Goal: Task Accomplishment & Management: Use online tool/utility

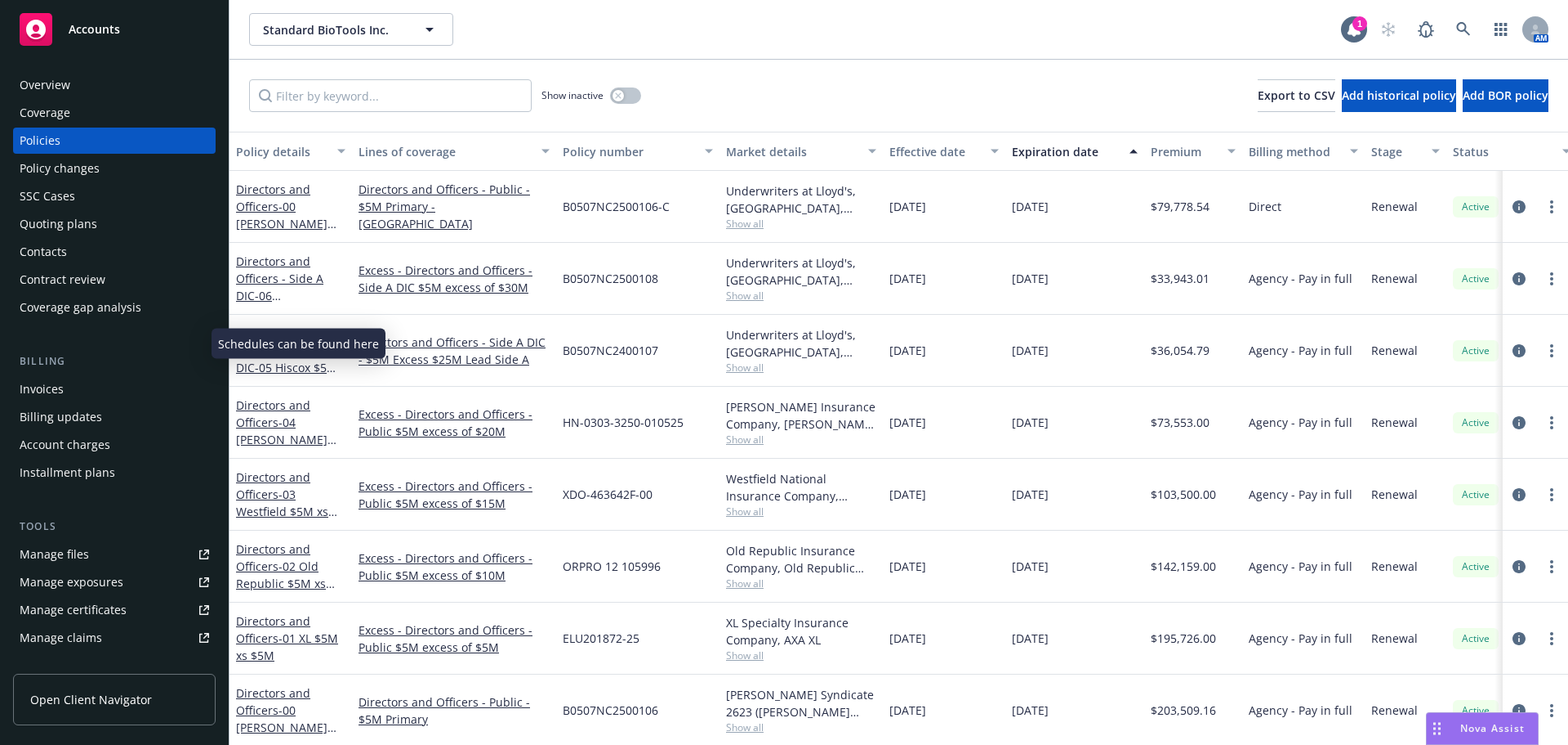
scroll to position [238, 0]
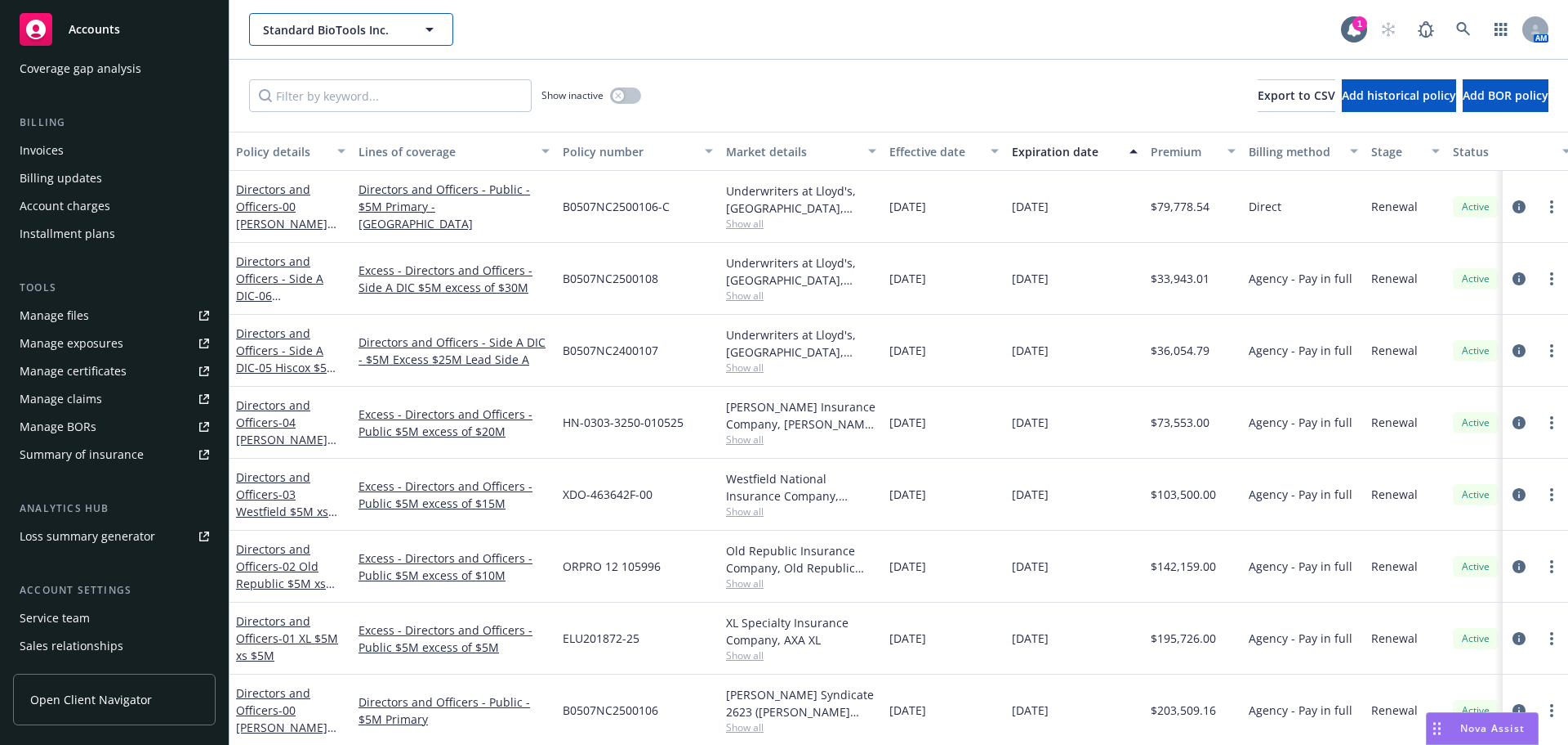
click at [299, 29] on span "Standard BioTools Inc." at bounding box center [333, 30] width 141 height 18
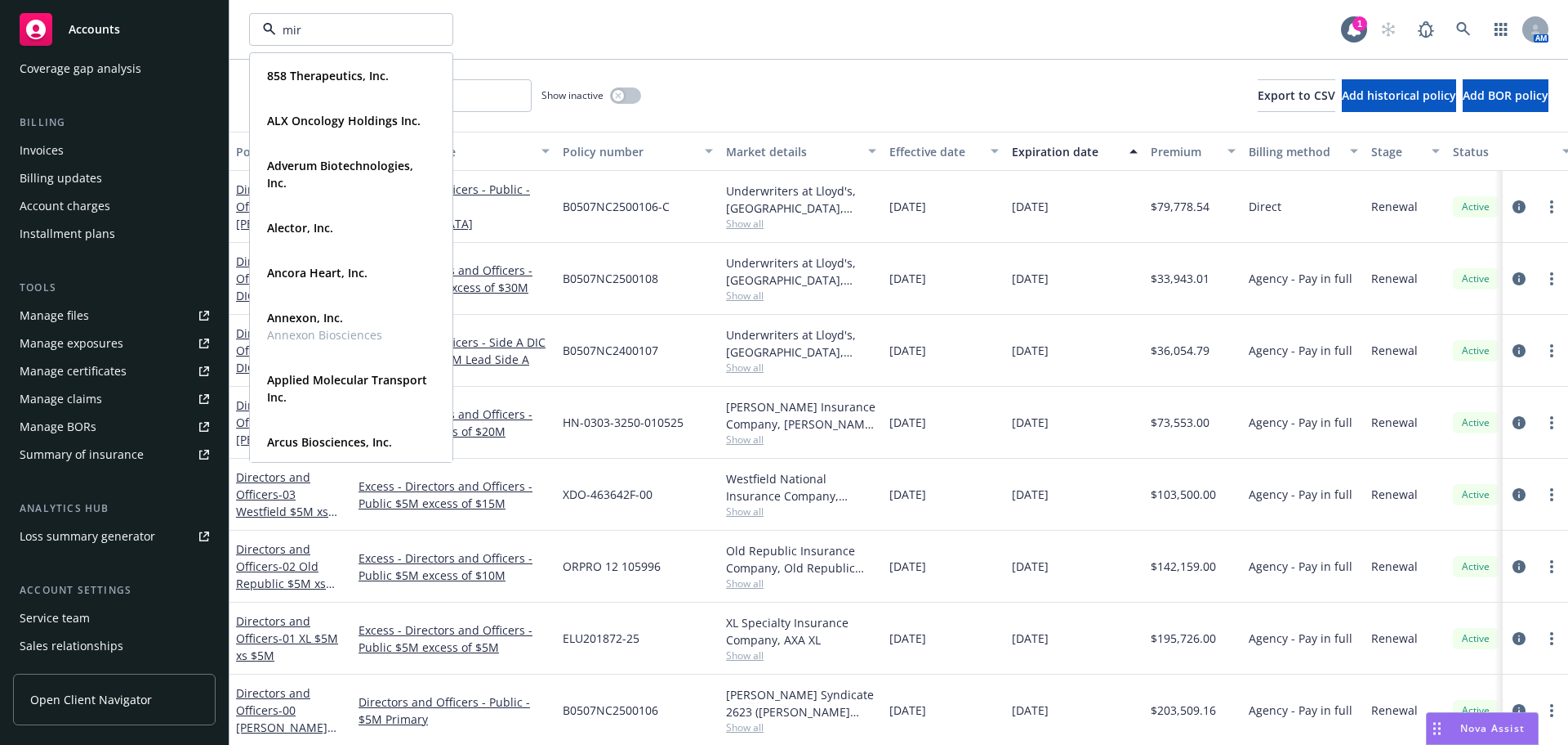
type input "miru"
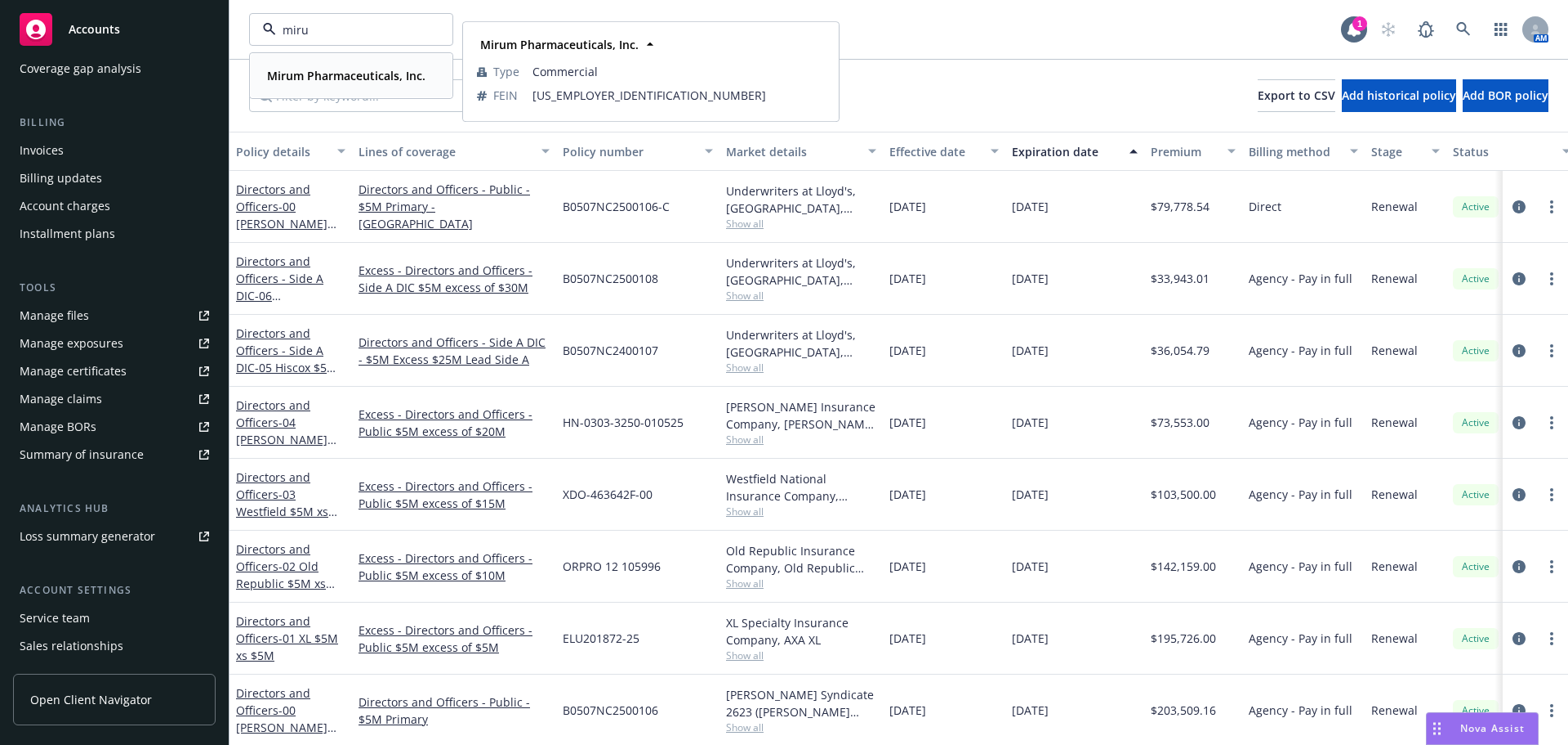
click at [341, 79] on strong "Mirum Pharmaceuticals, Inc." at bounding box center [346, 76] width 158 height 16
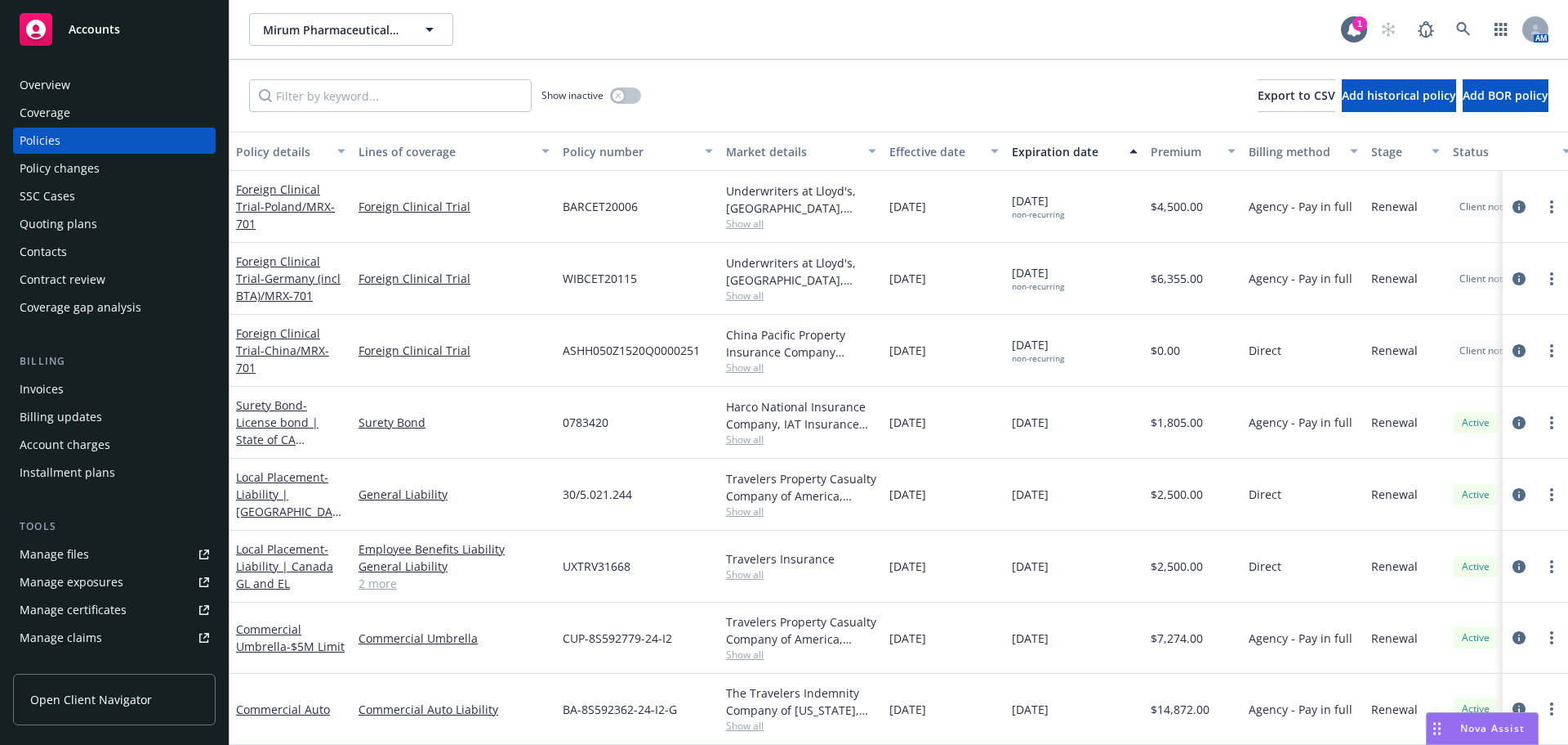
click at [93, 224] on div "Quoting plans" at bounding box center [58, 224] width 78 height 26
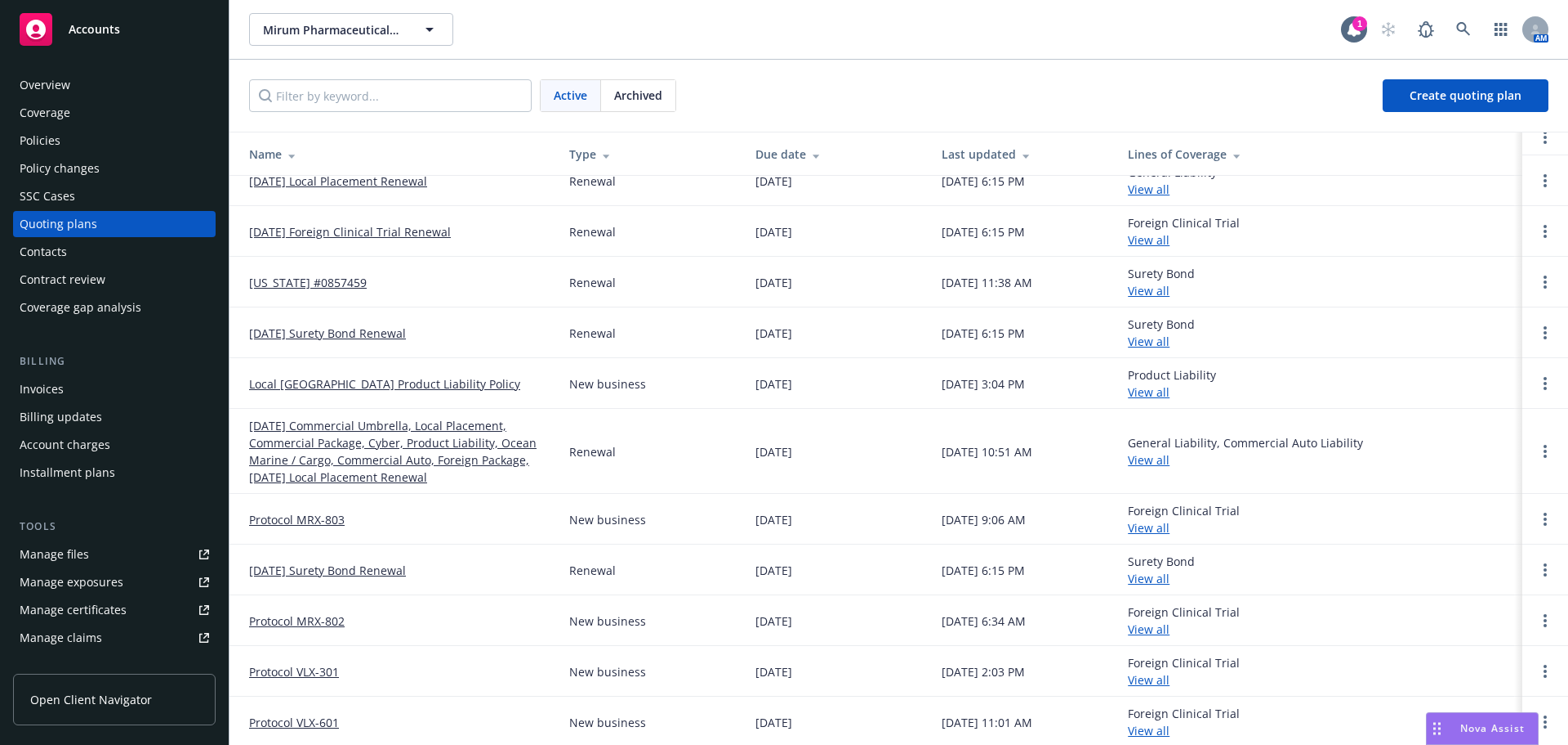
scroll to position [177, 0]
click at [315, 721] on link "Protocol VLX-601" at bounding box center [294, 720] width 89 height 18
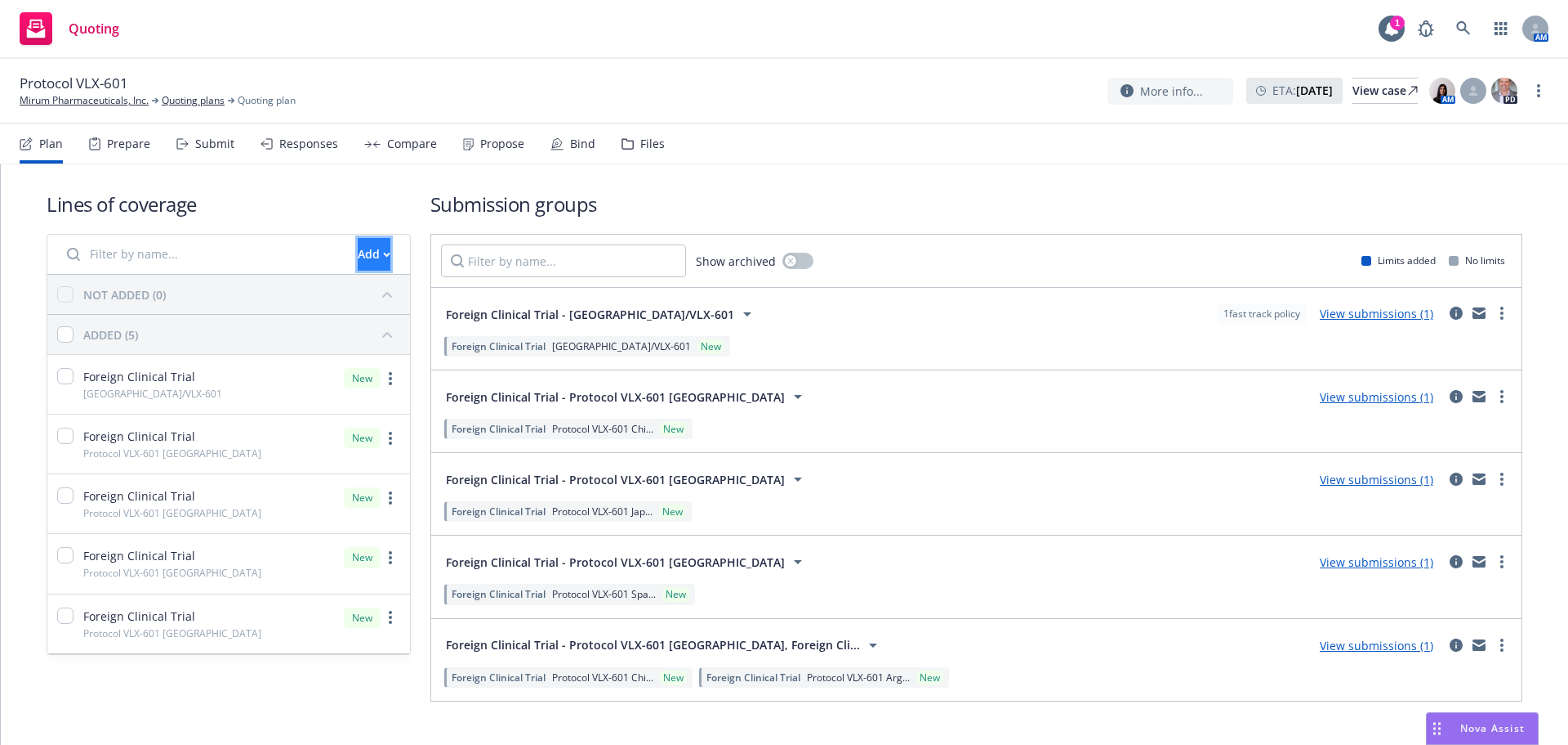
click at [358, 258] on div "Add" at bounding box center [374, 254] width 33 height 31
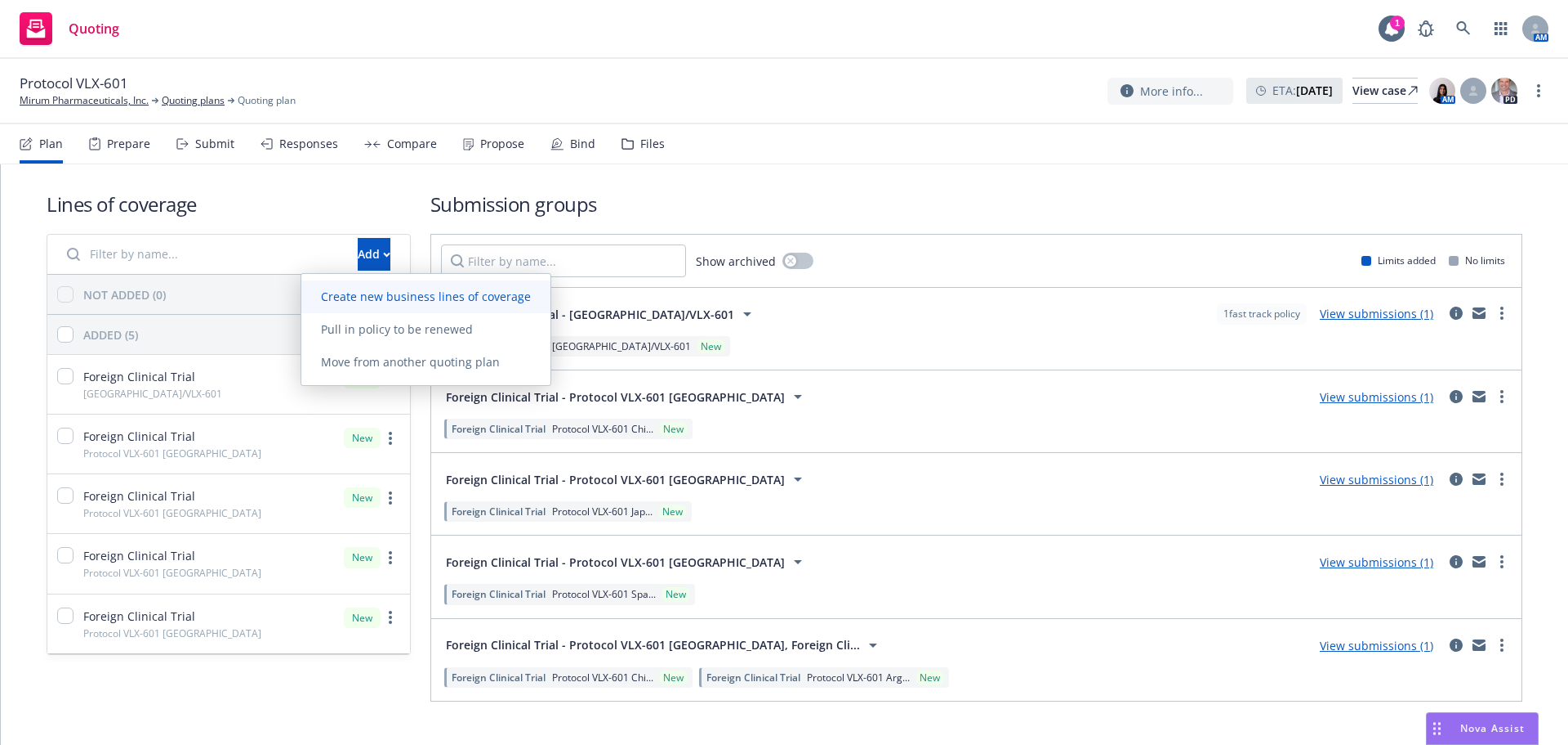
click at [433, 302] on span "Create new business lines of coverage" at bounding box center [426, 297] width 249 height 16
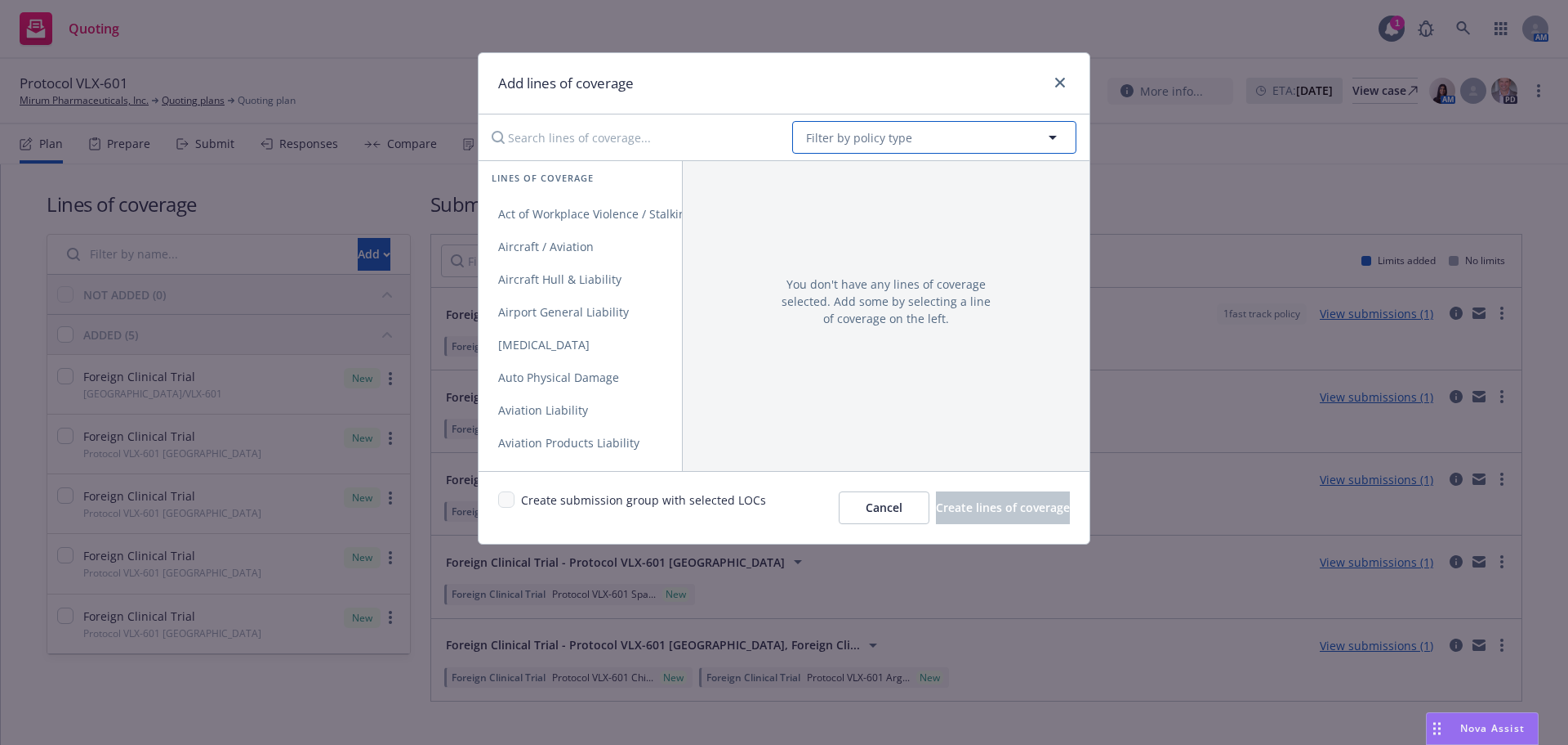
click at [883, 135] on span "Filter by policy type" at bounding box center [858, 138] width 106 height 18
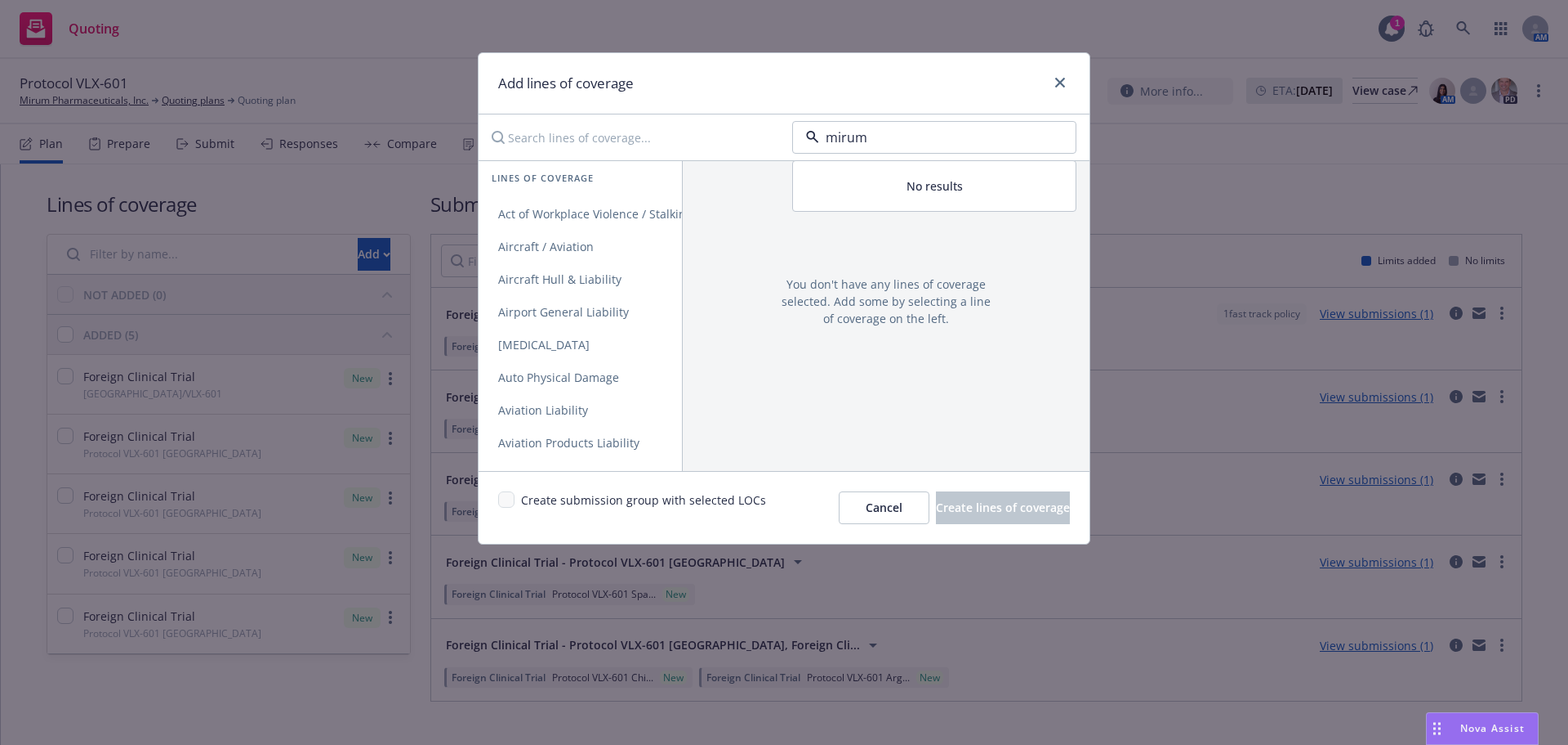
drag, startPoint x: 889, startPoint y: 135, endPoint x: 807, endPoint y: 130, distance: 82.2
click at [809, 130] on div "mirum" at bounding box center [934, 137] width 284 height 33
type input "foreign"
click at [894, 226] on strong "Foreign Clinical Trial" at bounding box center [867, 229] width 113 height 16
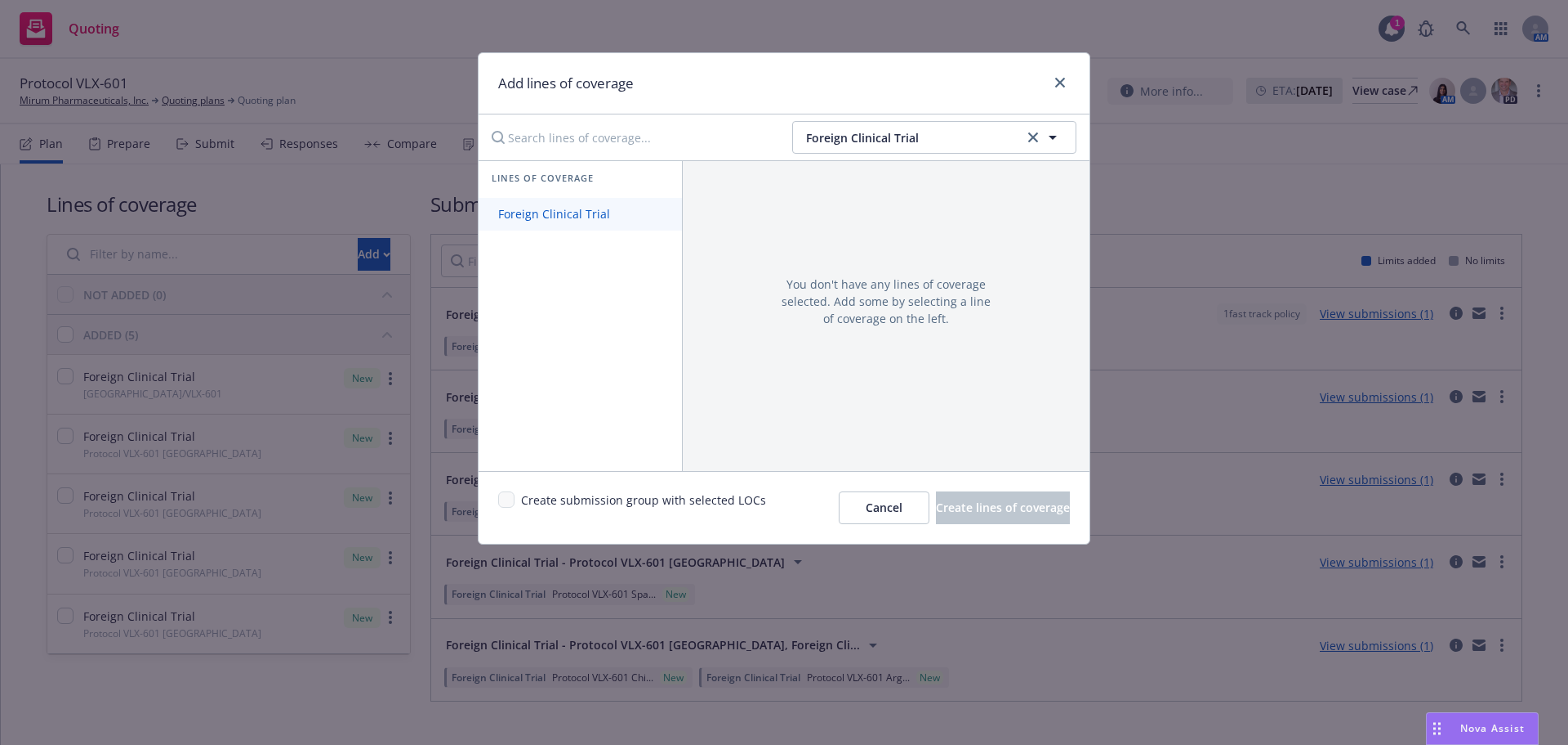
click at [580, 212] on span "Foreign Clinical Trial" at bounding box center [553, 214] width 151 height 16
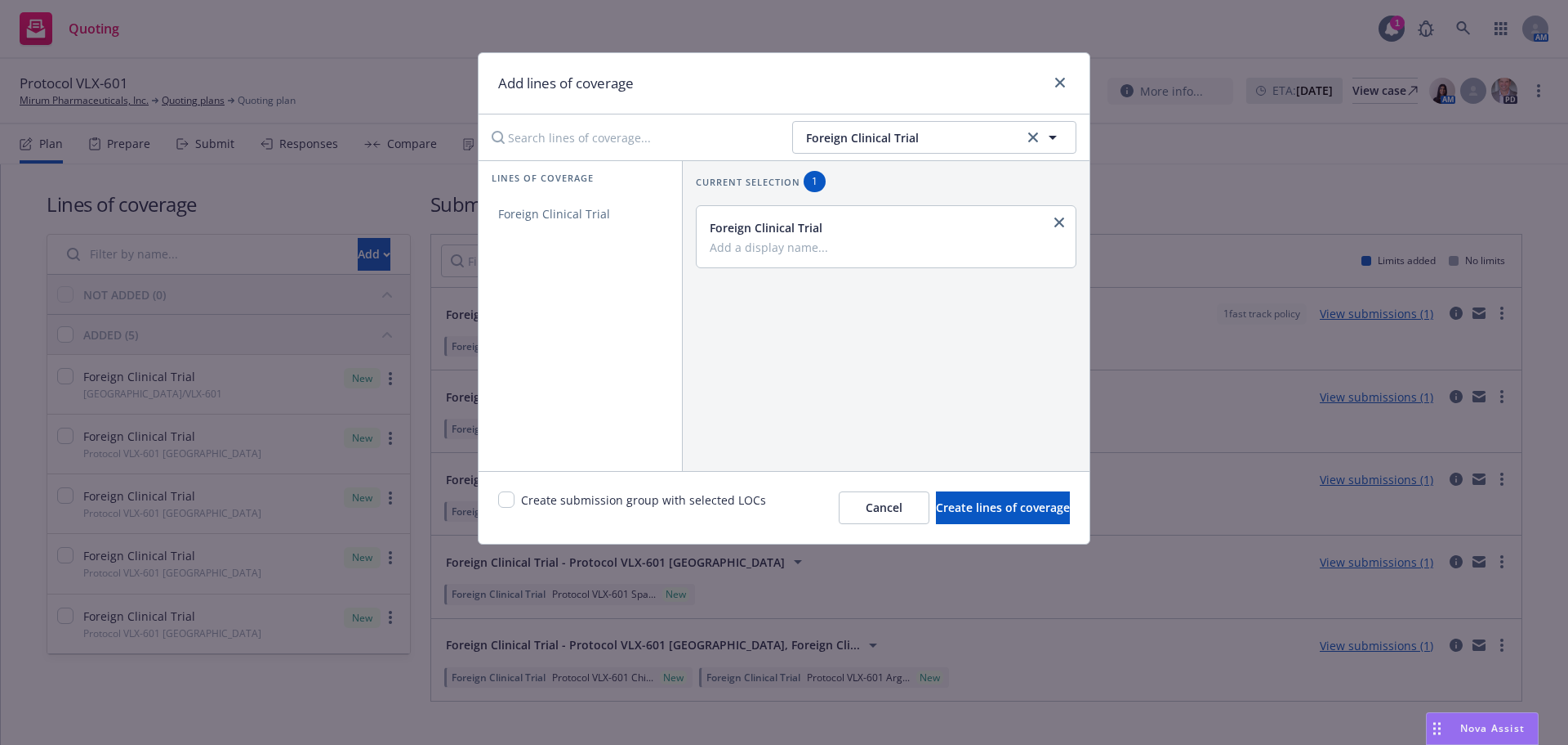
click at [826, 247] on input "Add a display name..." at bounding box center [885, 246] width 350 height 15
type input "Mexico/VLX-601"
click at [1027, 502] on span "Create lines of coverage" at bounding box center [1003, 507] width 134 height 16
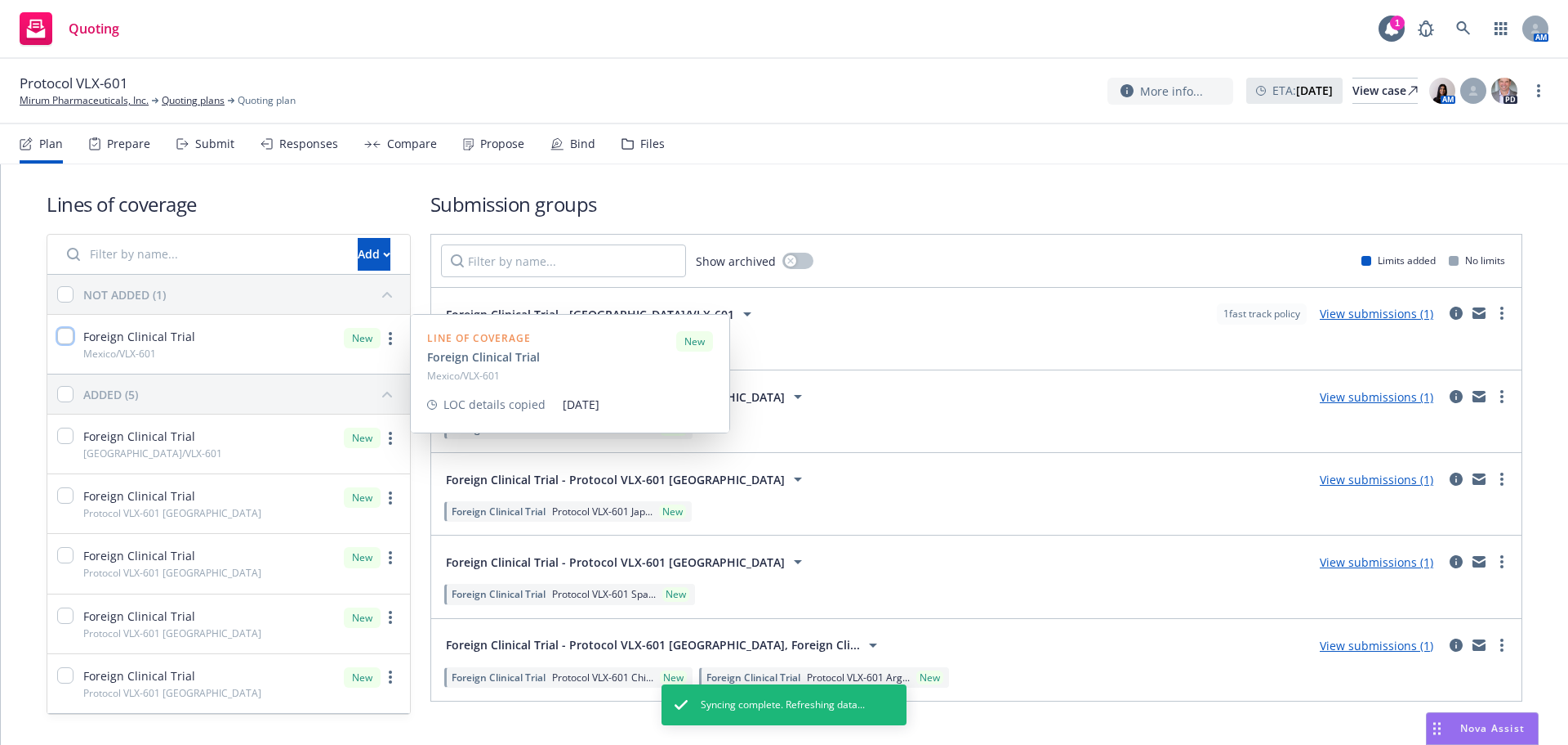
click at [69, 335] on input "checkbox" at bounding box center [65, 336] width 17 height 17
checkbox input "true"
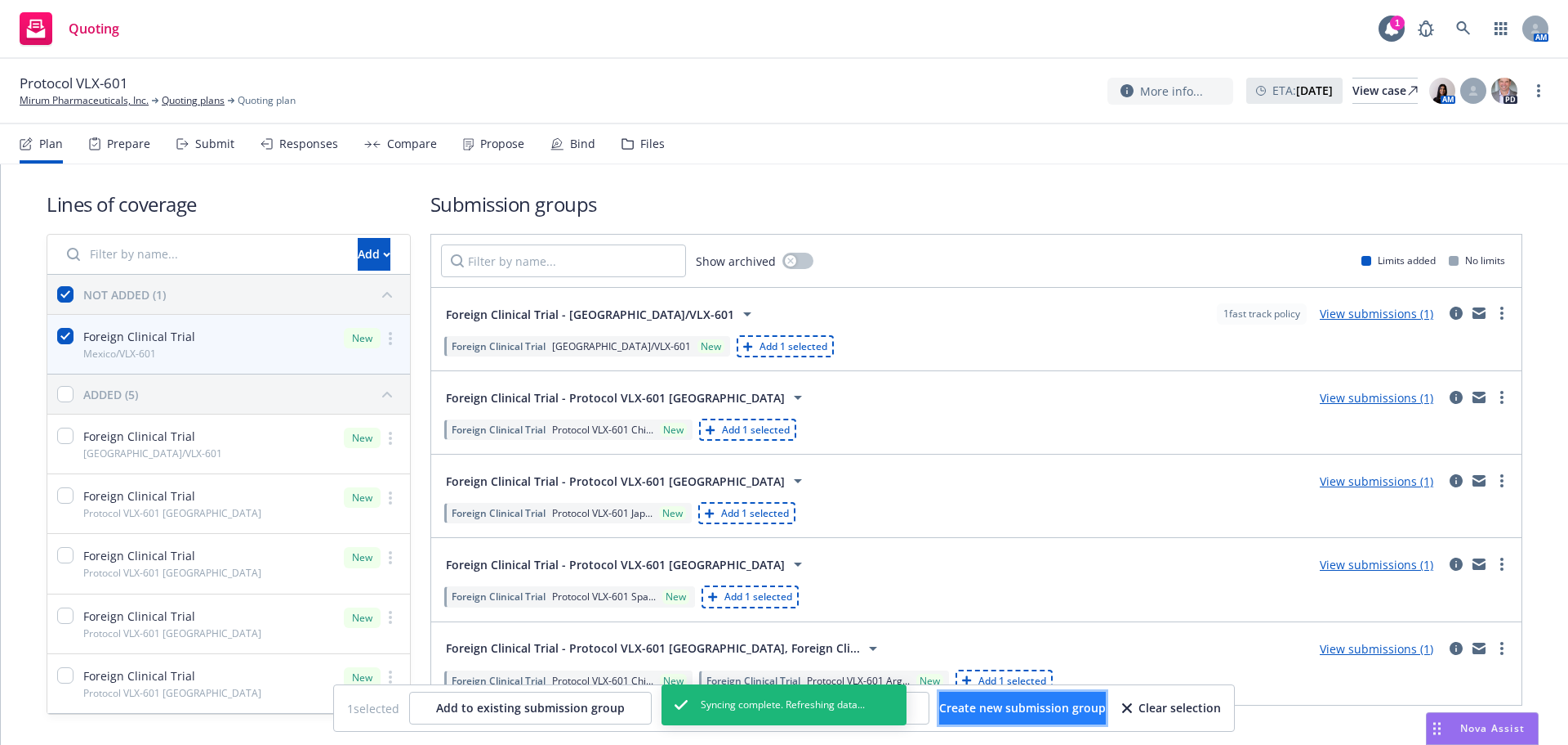
click at [1044, 718] on button "Create new submission group" at bounding box center [1022, 708] width 166 height 33
checkbox input "false"
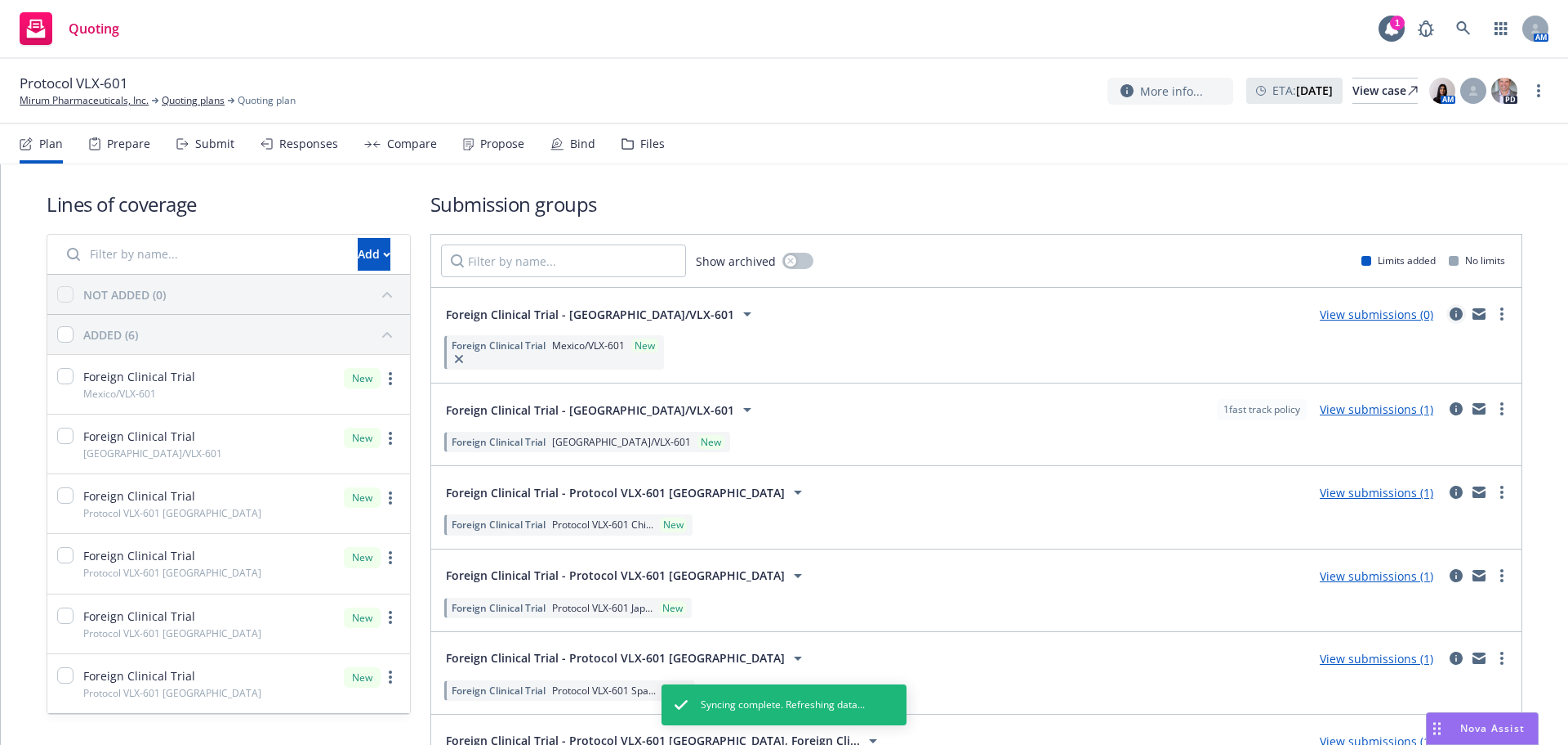
click at [1446, 315] on link "circleInformation" at bounding box center [1456, 314] width 19 height 19
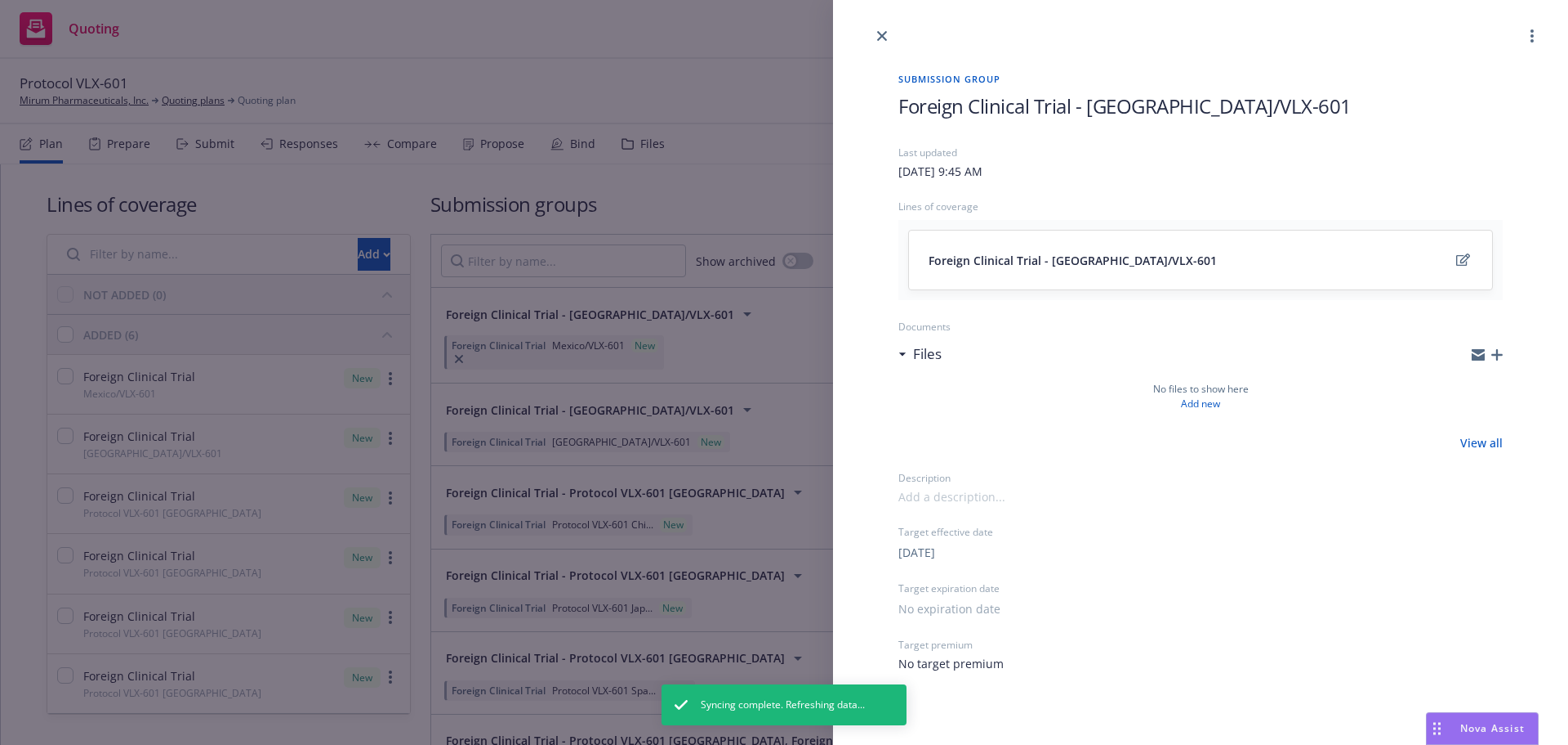
click at [1491, 356] on icon "button" at bounding box center [1497, 355] width 12 height 12
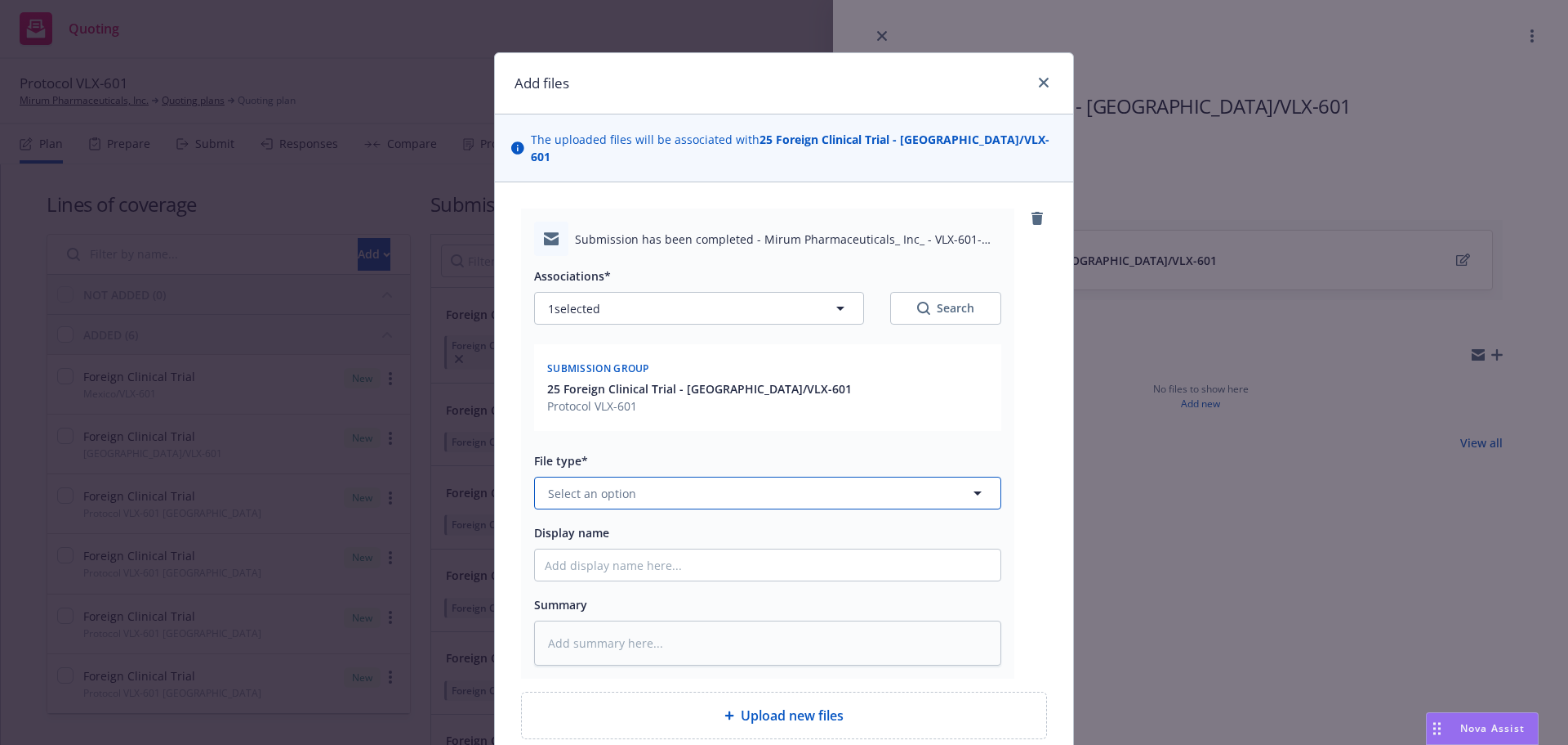
type textarea "x"
click at [567, 484] on span "Select an option" at bounding box center [592, 493] width 88 height 18
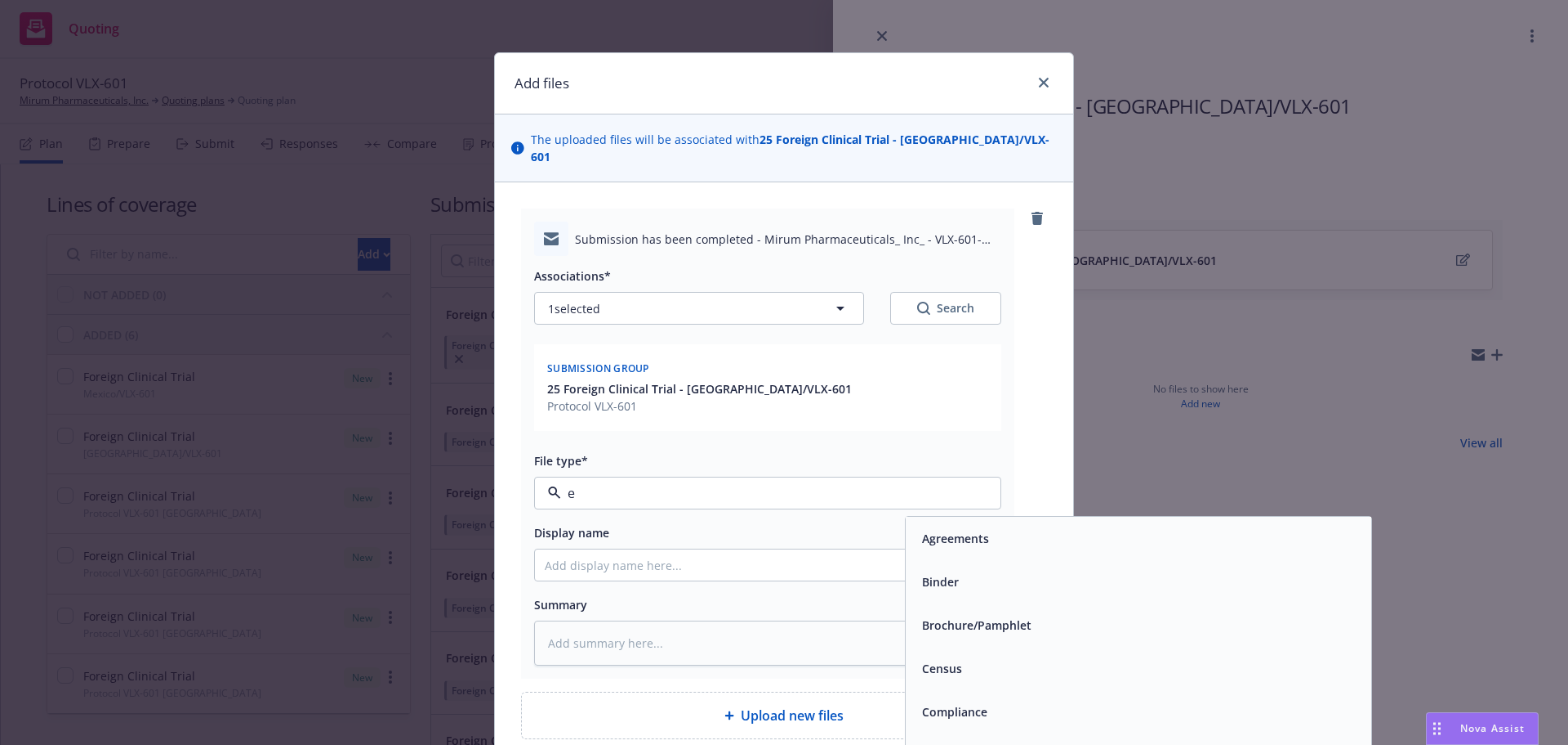
type input "em"
click at [961, 577] on div "Email" at bounding box center [1138, 582] width 466 height 44
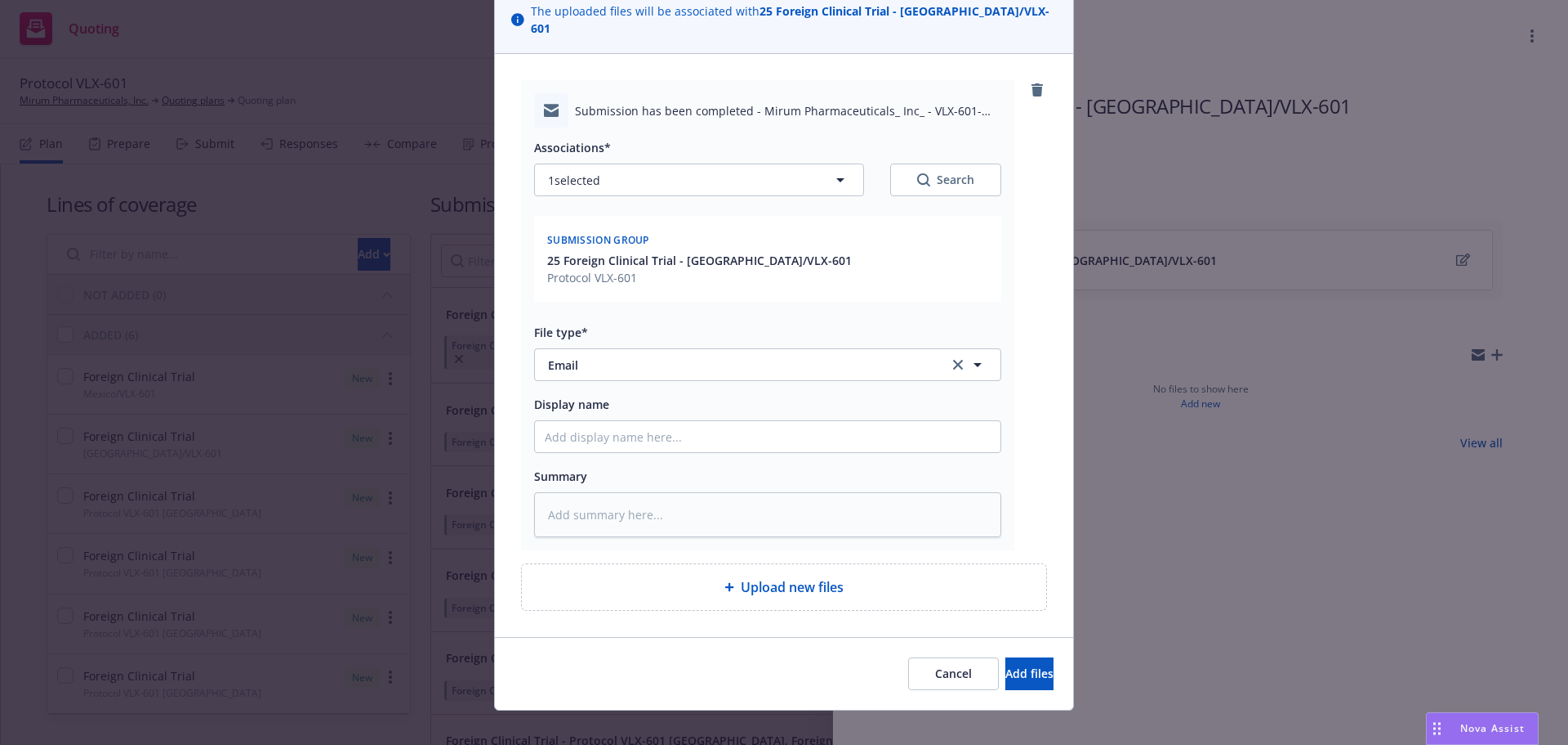
scroll to position [129, 0]
click at [1005, 664] on span "Add files" at bounding box center [1029, 672] width 49 height 16
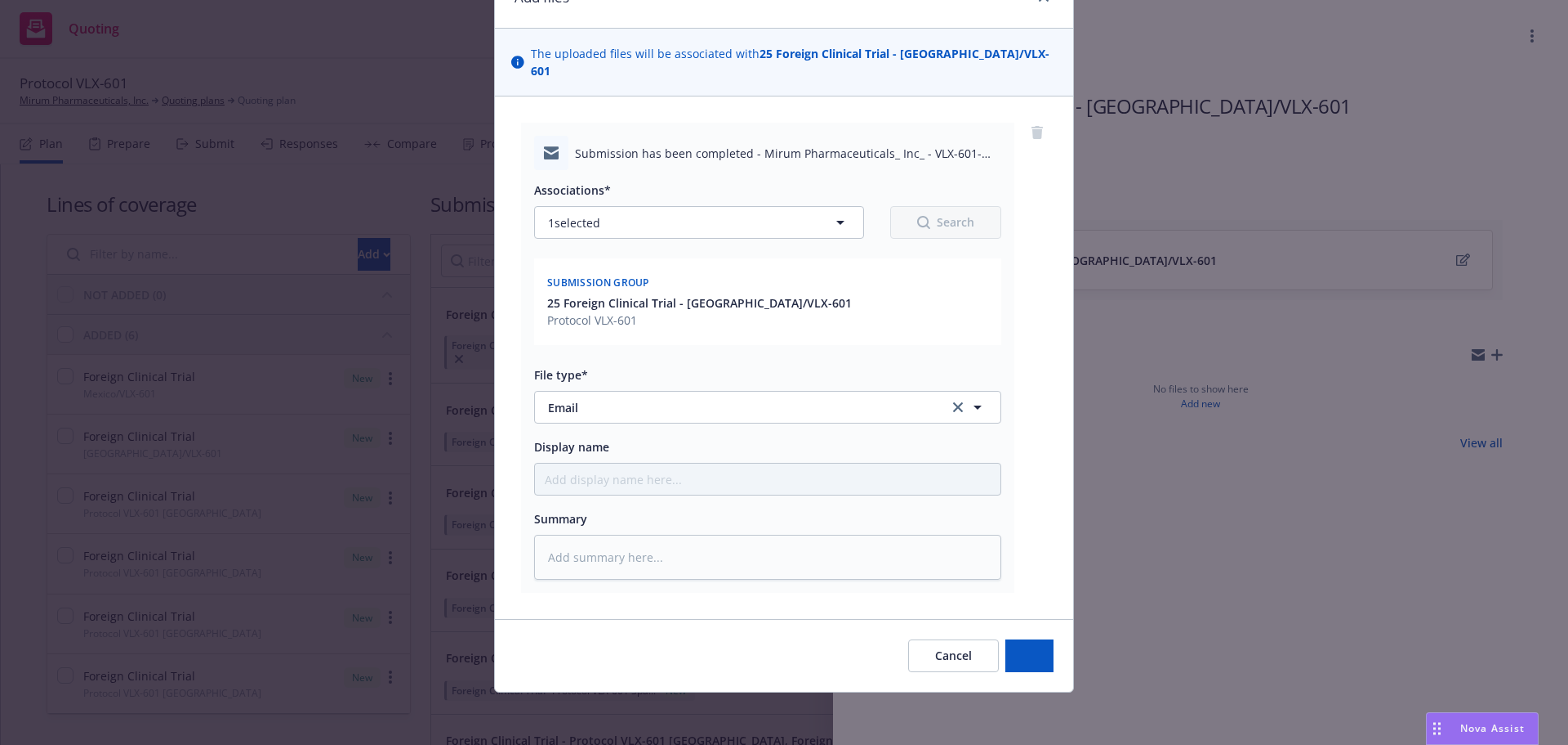
scroll to position [69, 0]
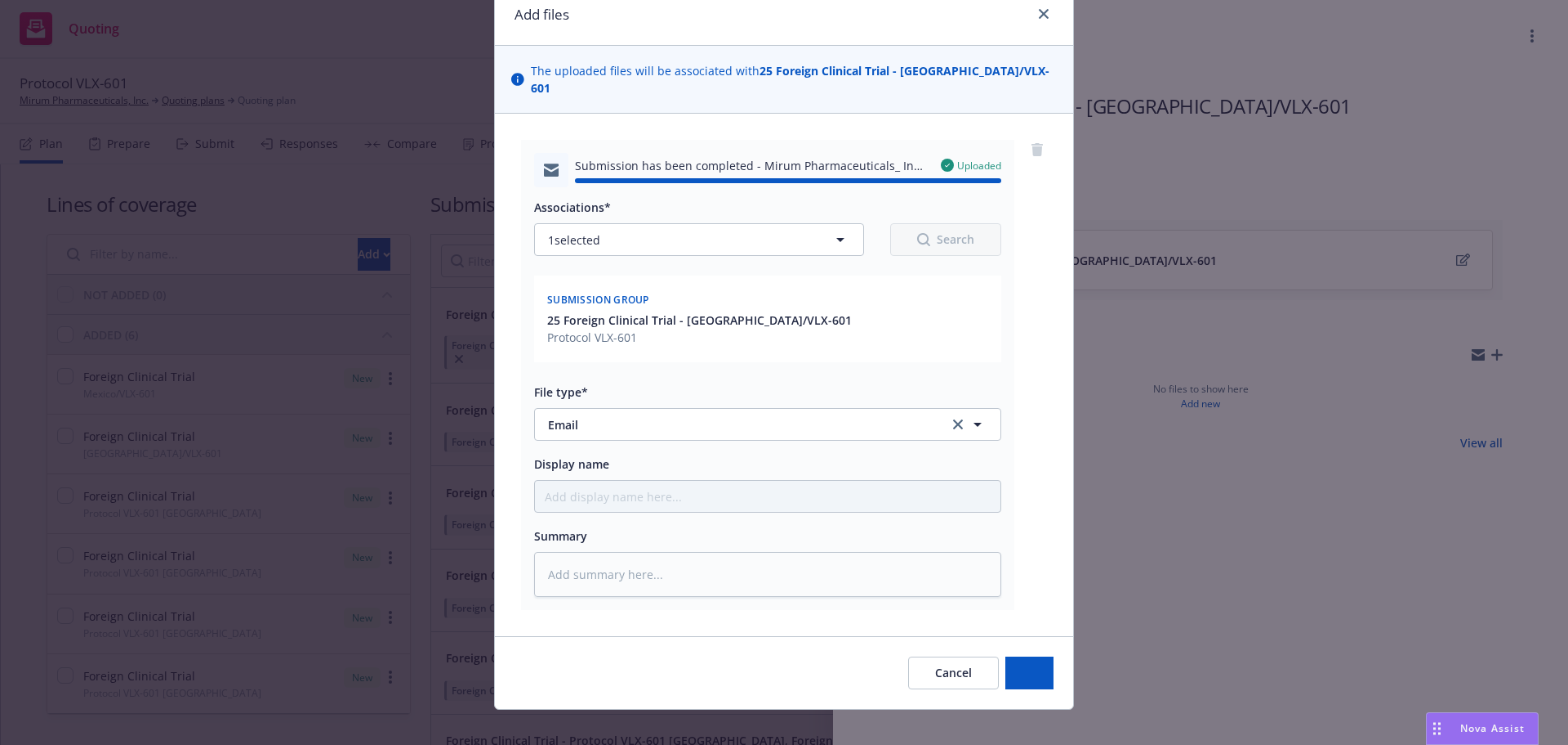
type textarea "x"
